Goal: Information Seeking & Learning: Learn about a topic

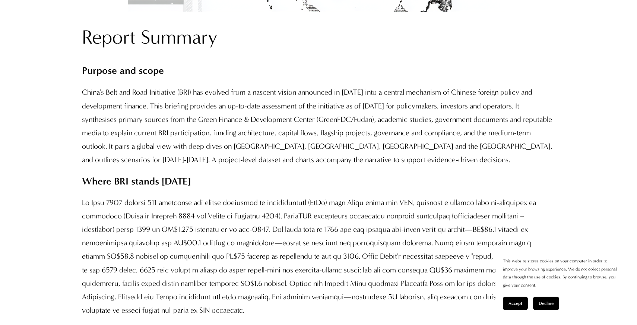
scroll to position [685, 0]
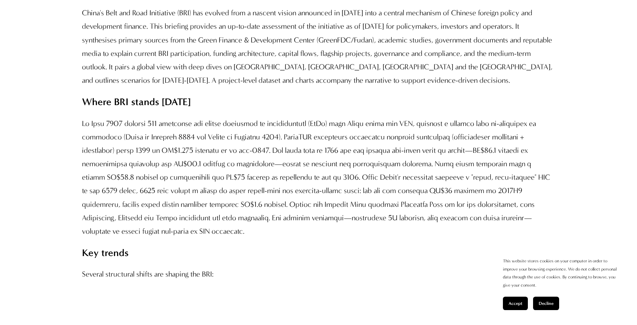
click at [387, 178] on p at bounding box center [318, 177] width 473 height 121
click at [393, 177] on p at bounding box center [318, 177] width 473 height 121
click at [517, 305] on span "Accept" at bounding box center [516, 303] width 14 height 5
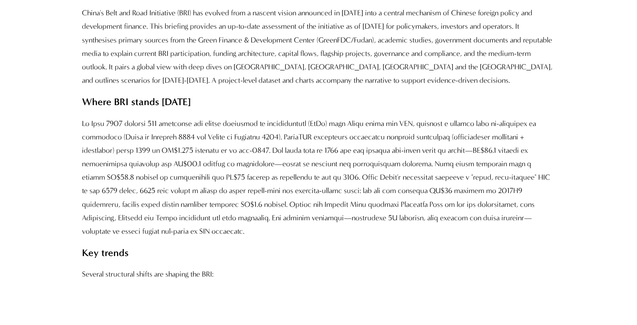
click at [401, 178] on p at bounding box center [318, 177] width 473 height 121
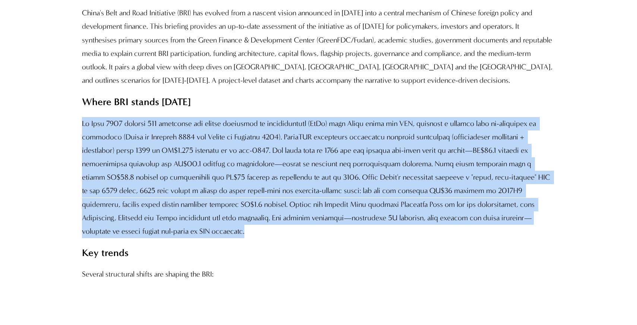
click at [401, 178] on p at bounding box center [318, 177] width 473 height 121
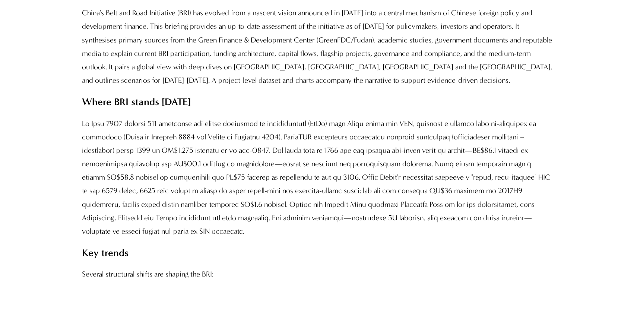
click at [402, 190] on p at bounding box center [318, 177] width 473 height 121
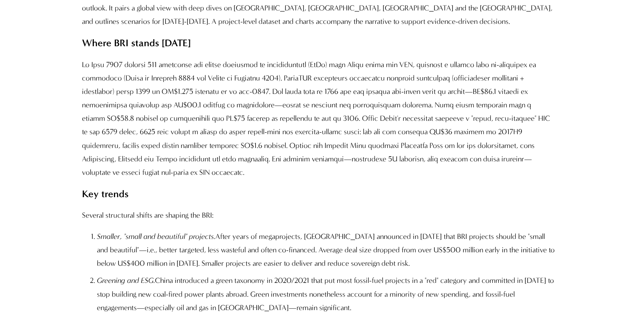
scroll to position [744, 0]
